Goal: Navigation & Orientation: Find specific page/section

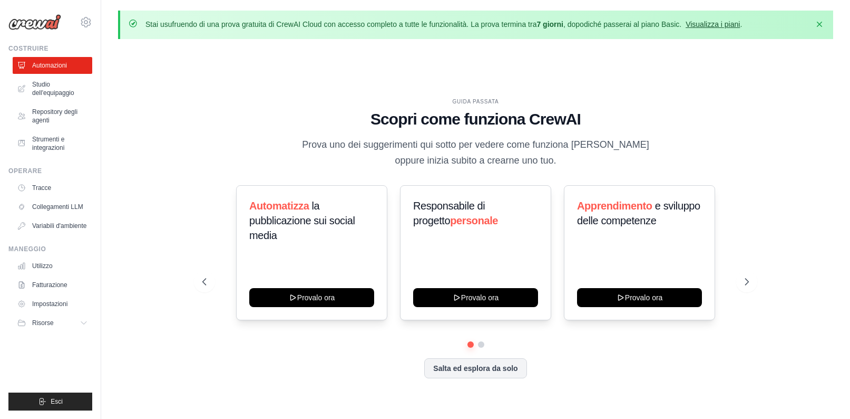
click at [700, 24] on font "Visualizza i piani" at bounding box center [713, 24] width 54 height 8
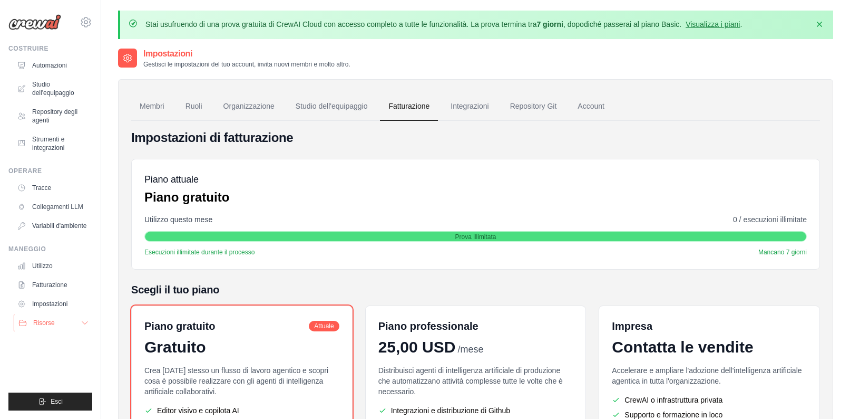
click at [81, 322] on icon at bounding box center [85, 322] width 8 height 8
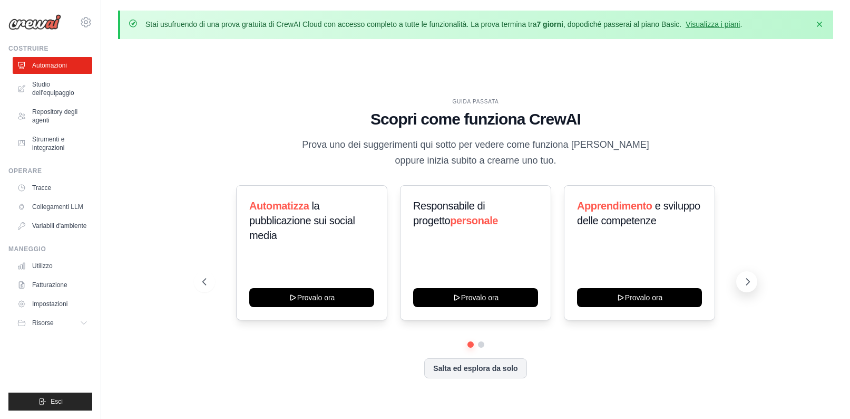
click at [743, 276] on icon at bounding box center [748, 281] width 11 height 11
click at [34, 88] on font "Studio dell'equipaggio" at bounding box center [61, 88] width 56 height 17
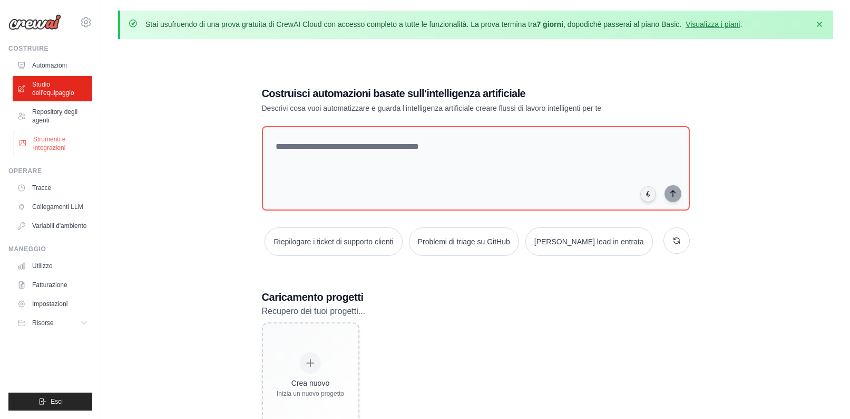
click at [57, 144] on font "Strumenti e integrazioni" at bounding box center [49, 143] width 32 height 16
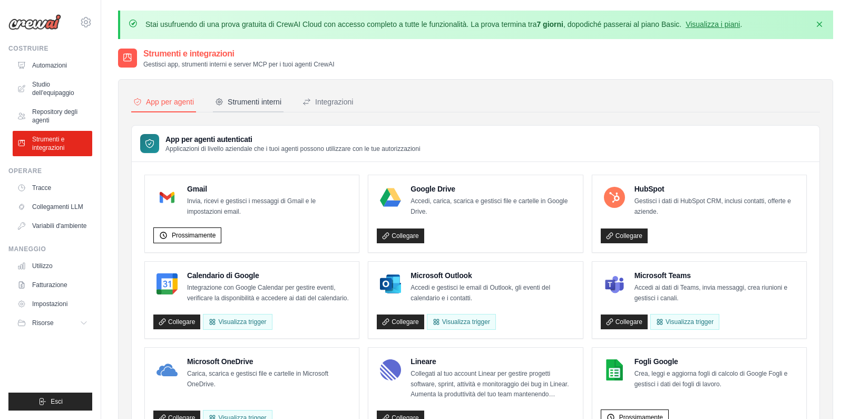
click at [230, 102] on font "Strumenti interni" at bounding box center [255, 102] width 54 height 8
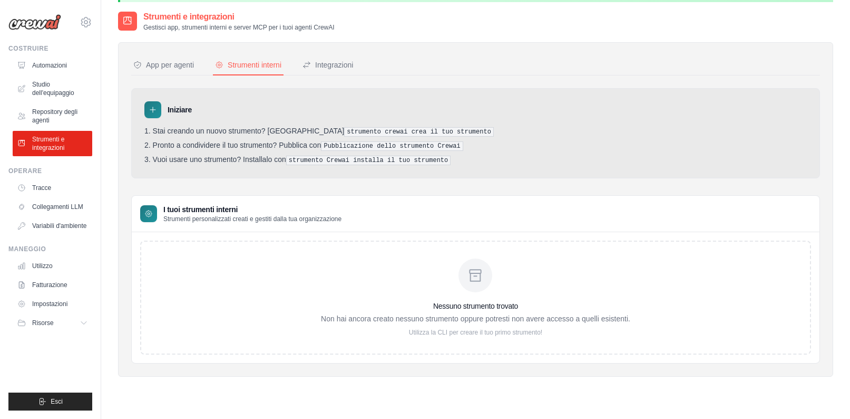
scroll to position [31, 0]
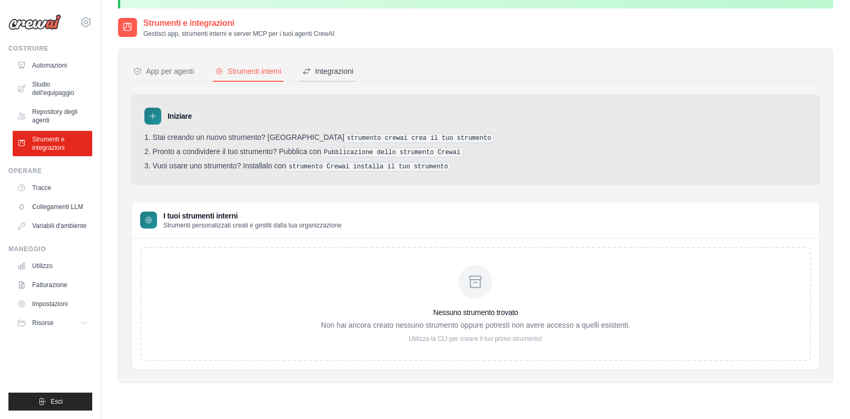
click at [316, 75] on font "Integrazioni" at bounding box center [334, 71] width 38 height 11
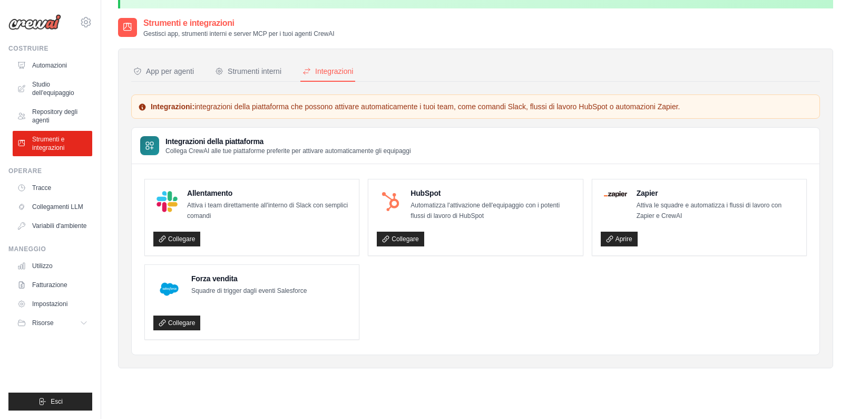
click at [77, 101] on ul "Automazioni Studio dell'equipaggio Repository degli agenti Strumenti e integraz…" at bounding box center [53, 106] width 80 height 99
click at [77, 90] on font "Studio dell'equipaggio" at bounding box center [61, 88] width 56 height 17
